Goal: Contribute content

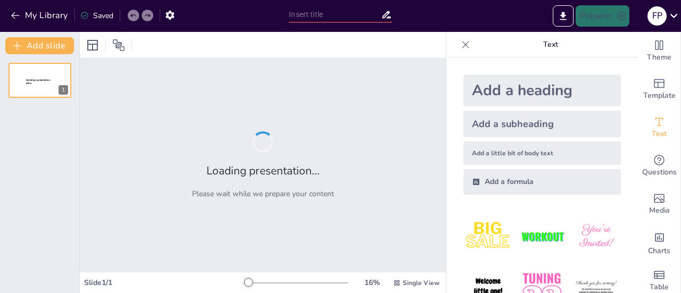
type input "Introducción a la Inteligencia Artificial"
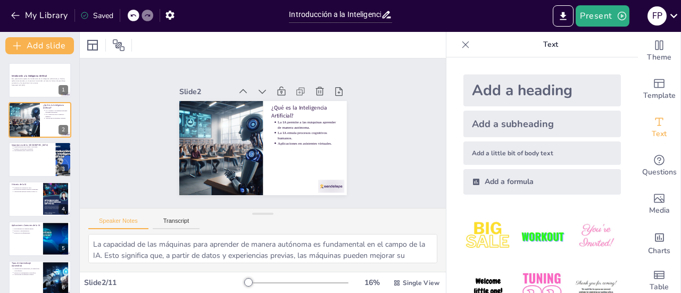
type textarea "La transformación que la IA está causando en el trabajo y las relaciones es pro…"
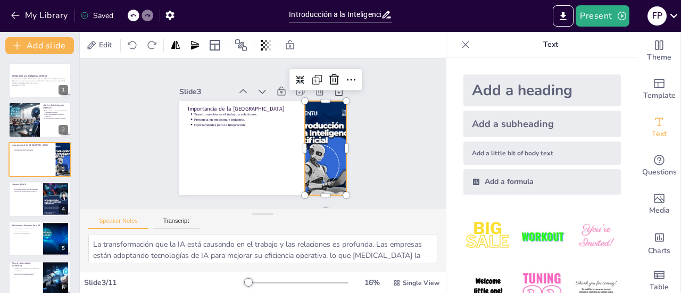
click at [305, 151] on div at bounding box center [299, 186] width 133 height 133
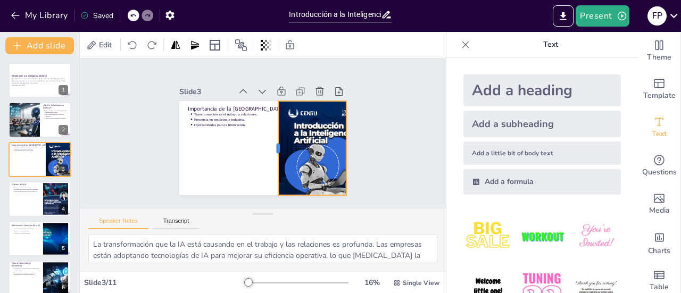
drag, startPoint x: 293, startPoint y: 145, endPoint x: 267, endPoint y: 144, distance: 26.6
click at [267, 144] on div at bounding box center [260, 152] width 69 height 76
click at [267, 144] on div at bounding box center [246, 141] width 94 height 28
click at [389, 153] on div "Slide 1 Introducción a la Inteligencia Artificial Esta presentación explora los…" at bounding box center [263, 133] width 384 height 336
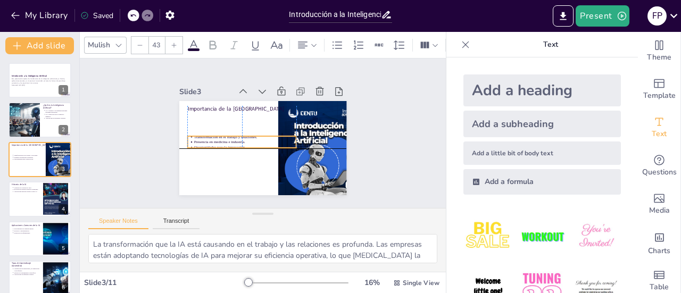
drag, startPoint x: 214, startPoint y: 115, endPoint x: 217, endPoint y: 137, distance: 21.5
click at [217, 137] on p "Presencia en medicina e industria." at bounding box center [243, 130] width 86 height 64
click at [230, 137] on p "Presencia en medicina e industria." at bounding box center [270, 115] width 80 height 72
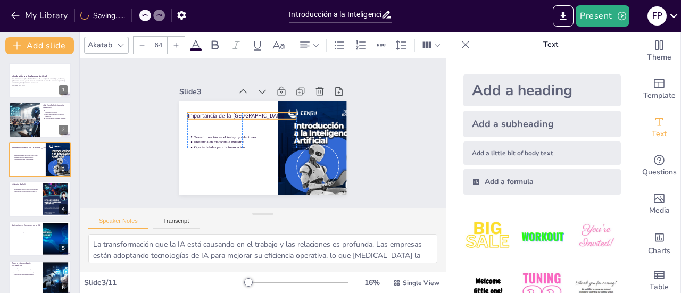
drag, startPoint x: 194, startPoint y: 106, endPoint x: 194, endPoint y: 113, distance: 6.9
click at [229, 113] on p "Importancia de la [GEOGRAPHIC_DATA]" at bounding box center [264, 106] width 70 height 93
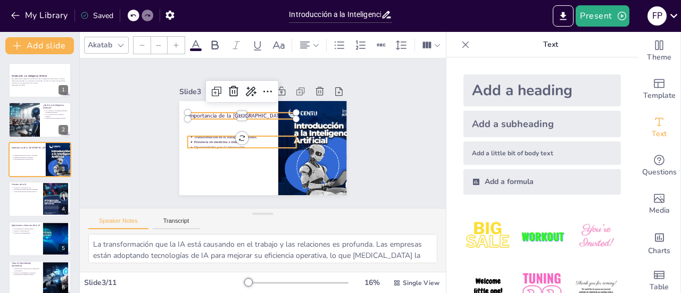
type input "43"
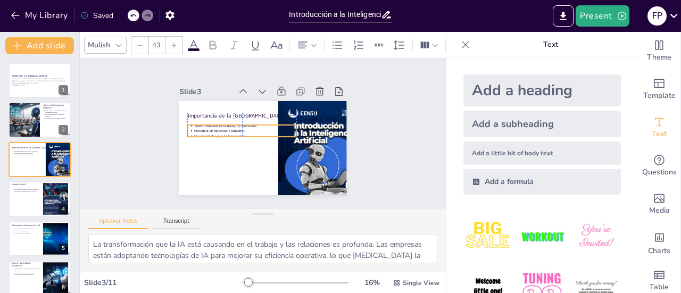
drag, startPoint x: 209, startPoint y: 137, endPoint x: 209, endPoint y: 126, distance: 11.2
click at [217, 126] on p "Presencia en medicina e industria." at bounding box center [253, 119] width 72 height 80
click at [356, 117] on div "Slide 1 Introducción a la Inteligencia Artificial Esta presentación explora los…" at bounding box center [262, 134] width 187 height 380
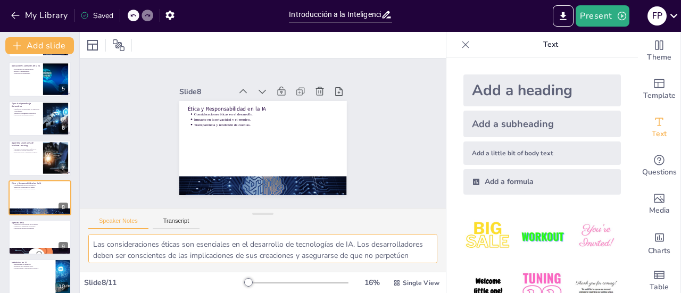
scroll to position [80, 0]
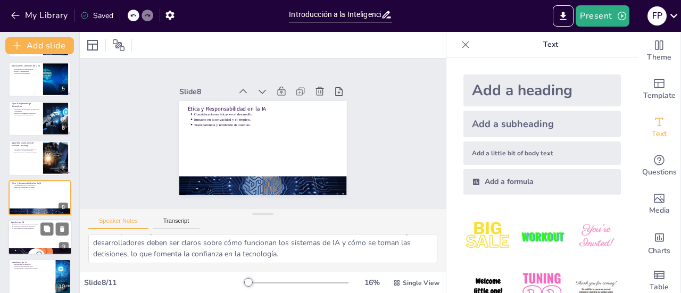
click at [28, 229] on p "Aplicaciones en diversas industrias." at bounding box center [40, 228] width 55 height 2
type textarea "La definición de agentes de IA incluye su capacidad para actuar de manera autón…"
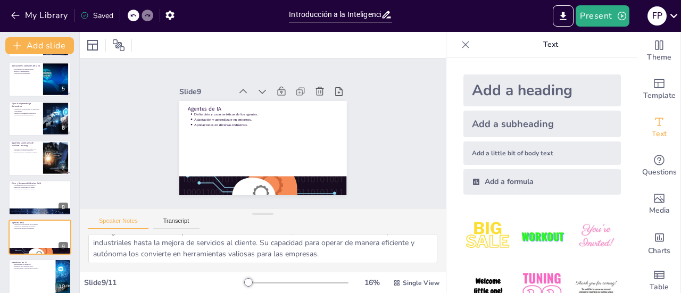
scroll to position [209, 0]
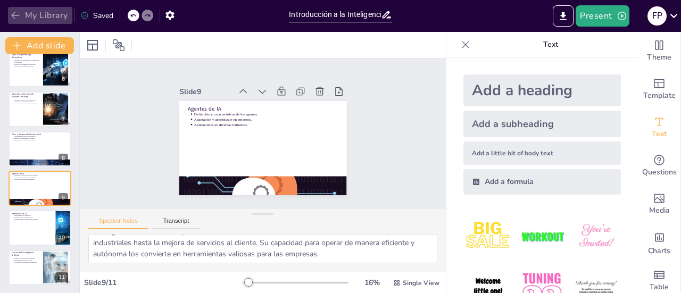
click at [18, 18] on icon "button" at bounding box center [15, 15] width 11 height 11
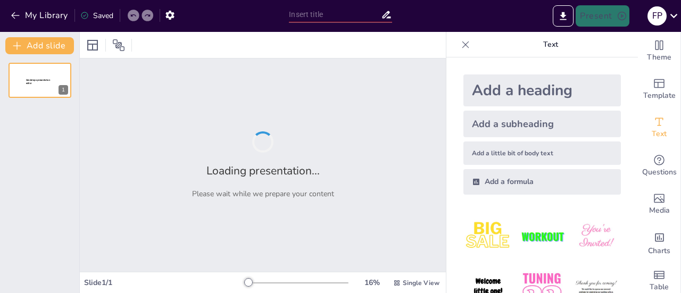
type input "Introducción a la IA"
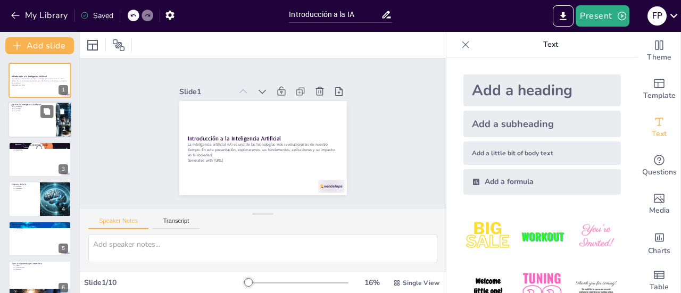
click at [19, 124] on div at bounding box center [40, 120] width 64 height 36
type textarea "La inteligencia artificial es un concepto amplio que abarca diversas técnicas. …"
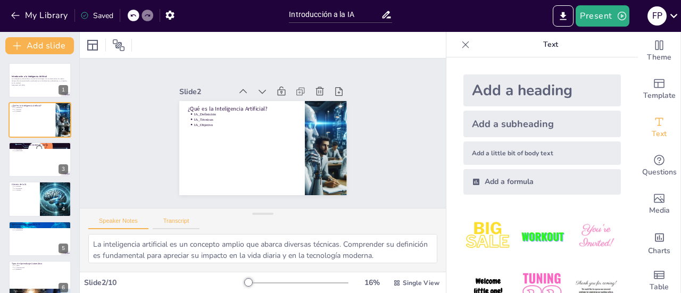
click at [172, 223] on button "Transcript" at bounding box center [176, 224] width 47 height 12
click at [121, 220] on button "Speaker Notes" at bounding box center [118, 224] width 60 height 12
click at [169, 220] on button "Transcript" at bounding box center [176, 224] width 47 height 12
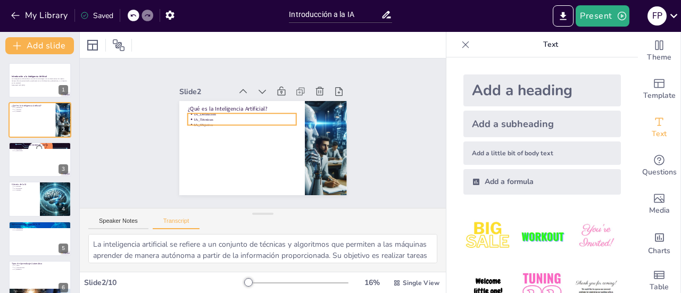
click at [195, 115] on p "IA_Técnicas" at bounding box center [246, 118] width 103 height 16
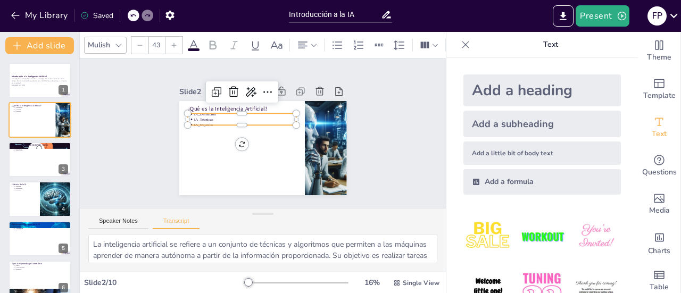
click at [207, 119] on p "IA_Objetivo" at bounding box center [246, 123] width 103 height 16
click at [30, 162] on div at bounding box center [40, 160] width 64 height 36
type textarea "La IA está cambiando el mundo en múltiples campos, desde la medicina hasta la i…"
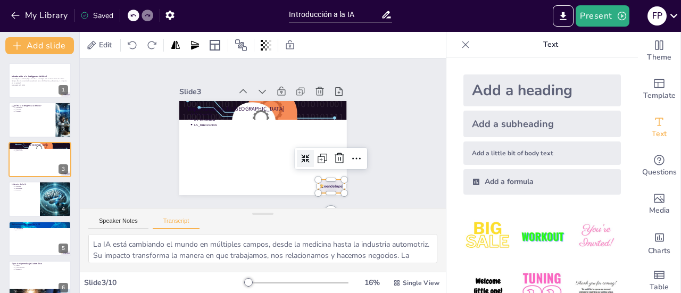
click at [319, 187] on div at bounding box center [324, 193] width 27 height 16
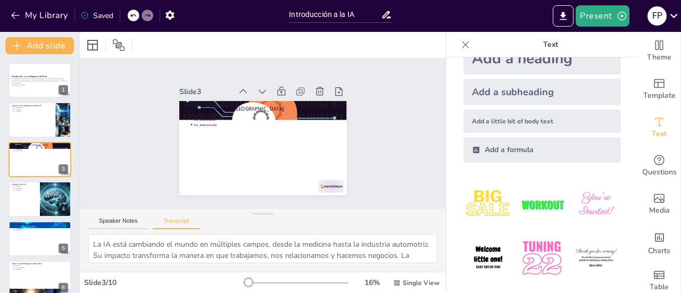
scroll to position [87, 0]
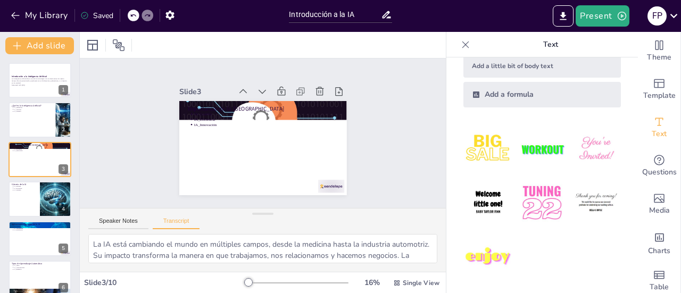
click at [386, 16] on icon at bounding box center [386, 14] width 11 height 11
click at [388, 15] on icon at bounding box center [386, 14] width 11 height 11
click at [135, 14] on icon at bounding box center [132, 15] width 5 height 3
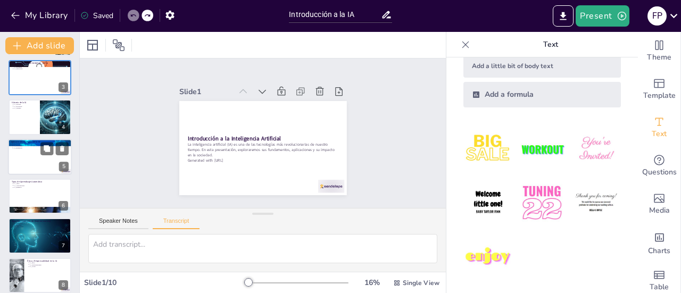
scroll to position [169, 0]
